Goal: Transaction & Acquisition: Purchase product/service

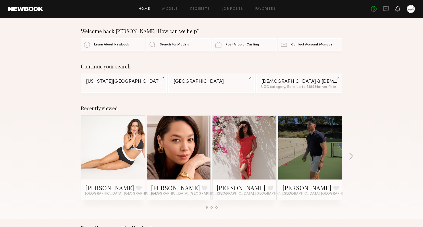
click at [399, 9] on icon at bounding box center [398, 9] width 4 height 4
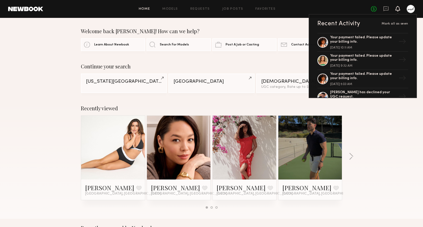
click at [411, 9] on div at bounding box center [411, 9] width 8 height 8
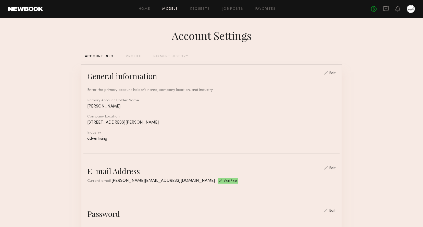
click at [171, 8] on link "Models" at bounding box center [170, 8] width 16 height 3
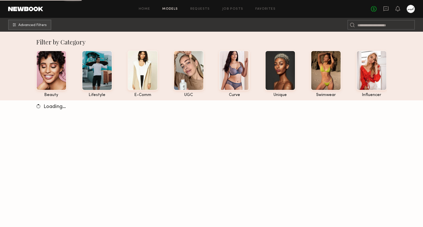
click at [197, 11] on div "Home Models Requests Job Posts Favorites Sign Out No fees up to $5,000" at bounding box center [229, 9] width 372 height 8
click at [199, 9] on link "Requests" at bounding box center [200, 8] width 20 height 3
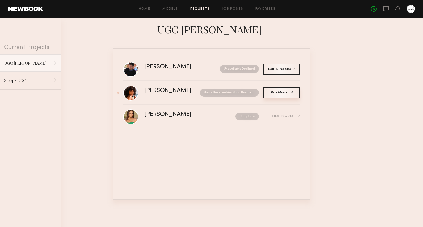
click at [281, 92] on span "Pay Model" at bounding box center [281, 92] width 21 height 3
